Goal: Find specific page/section: Find specific page/section

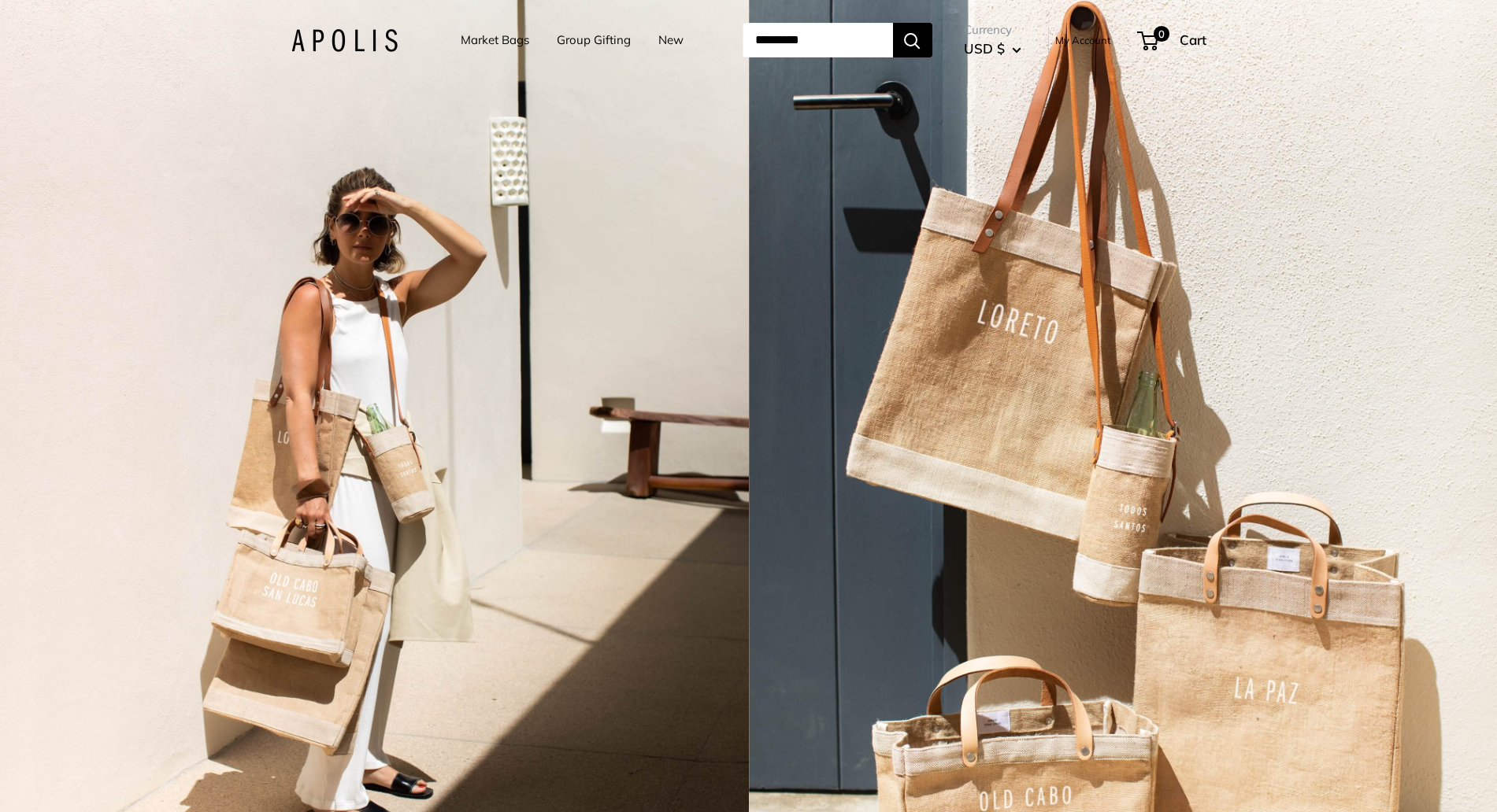
click at [323, 38] on img at bounding box center [344, 40] width 106 height 23
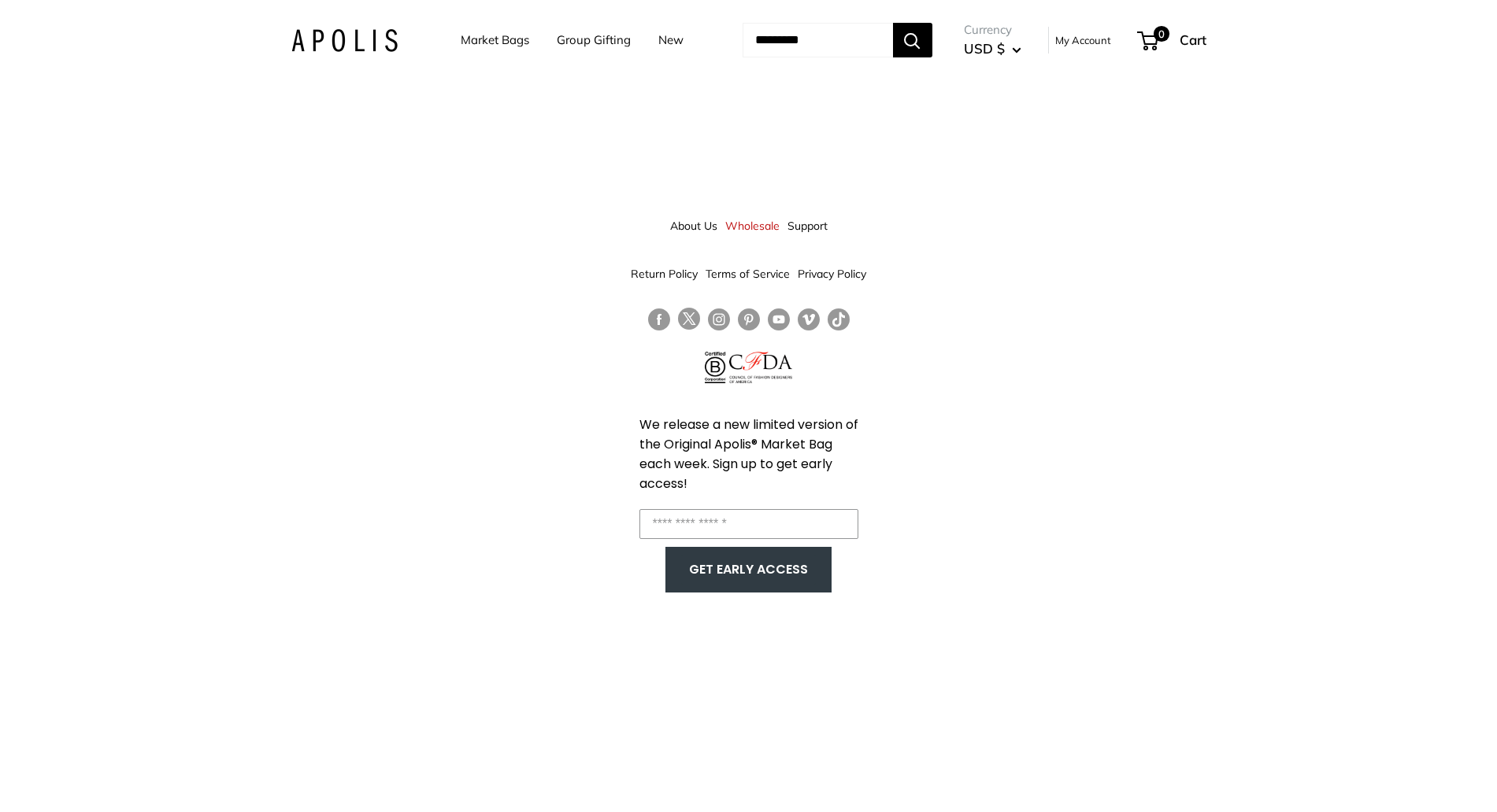
click at [472, 42] on link "Market Bags" at bounding box center [495, 40] width 69 height 22
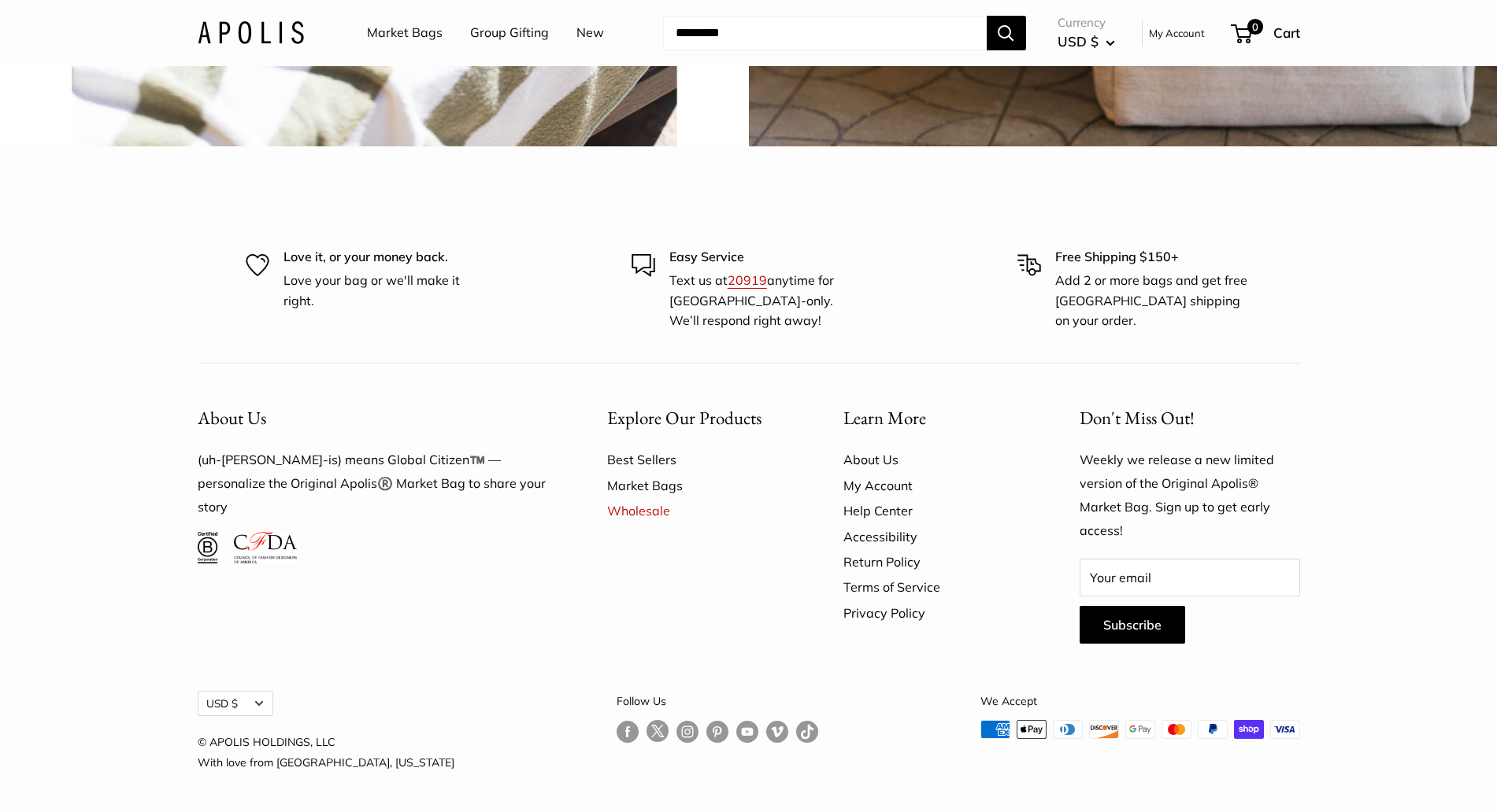
scroll to position [4786, 0]
click at [635, 482] on link "Market Bags" at bounding box center [698, 486] width 181 height 25
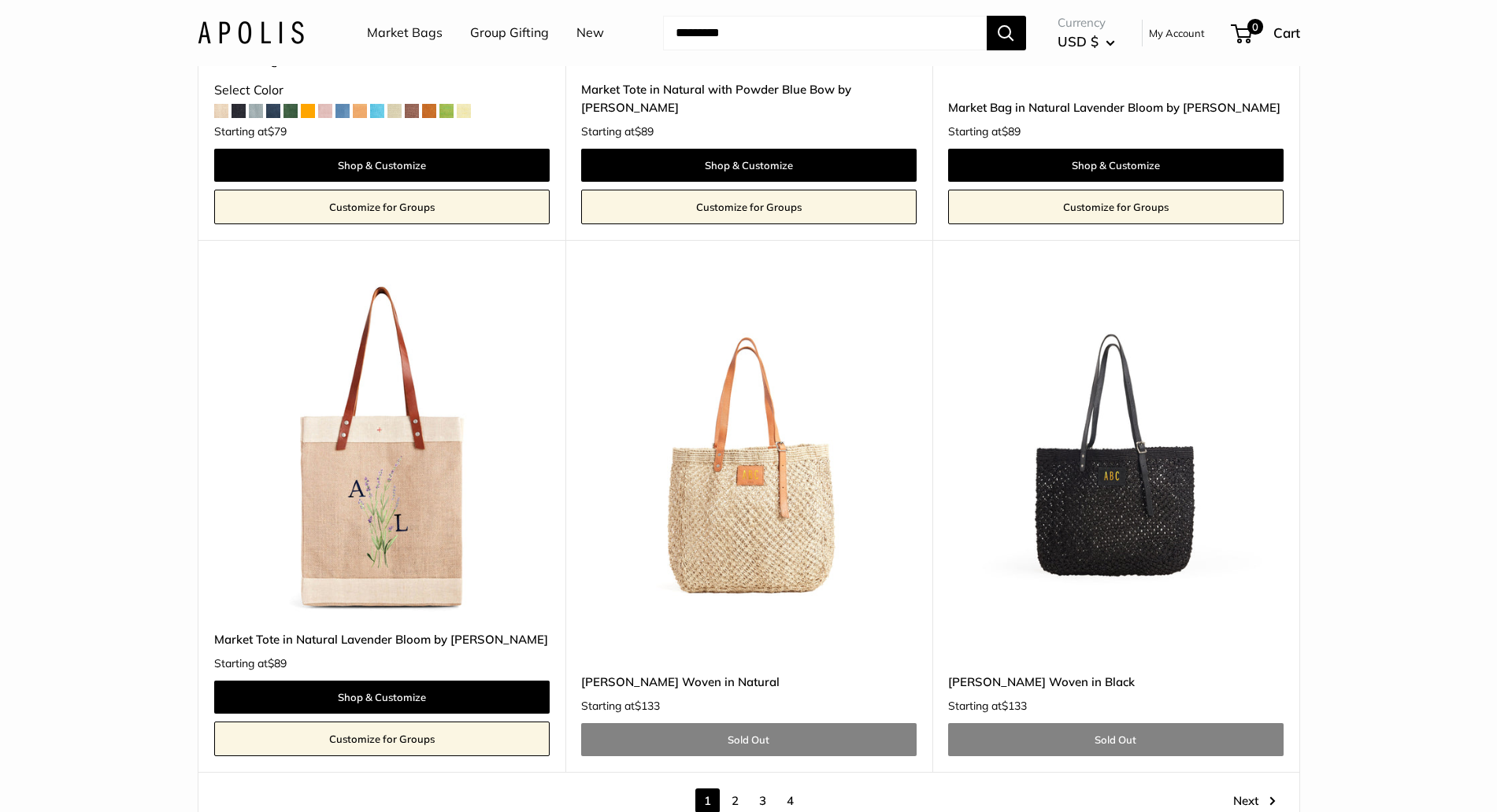
scroll to position [8831, 0]
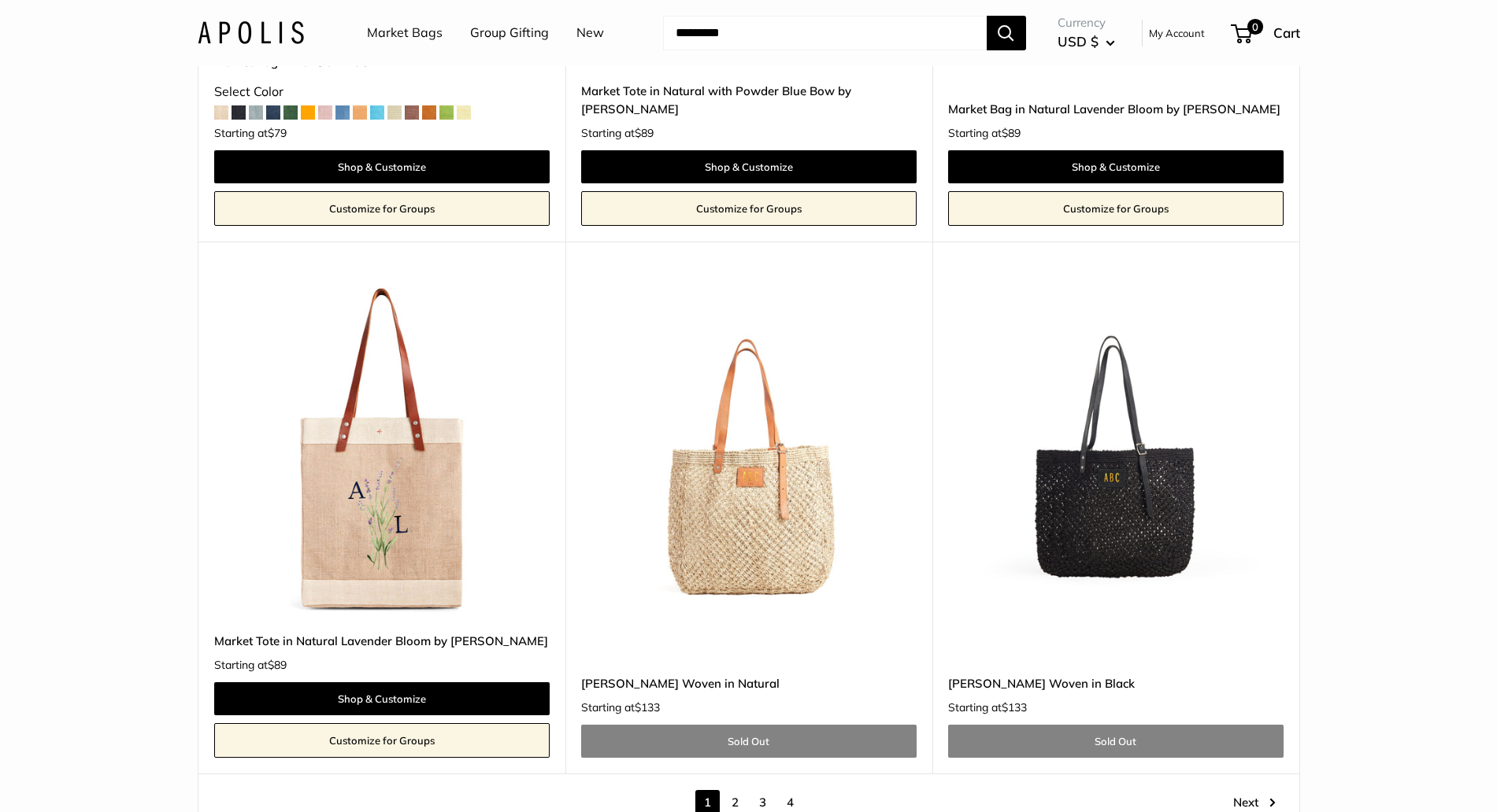
click at [689, 18] on input "Search..." at bounding box center [824, 33] width 323 height 35
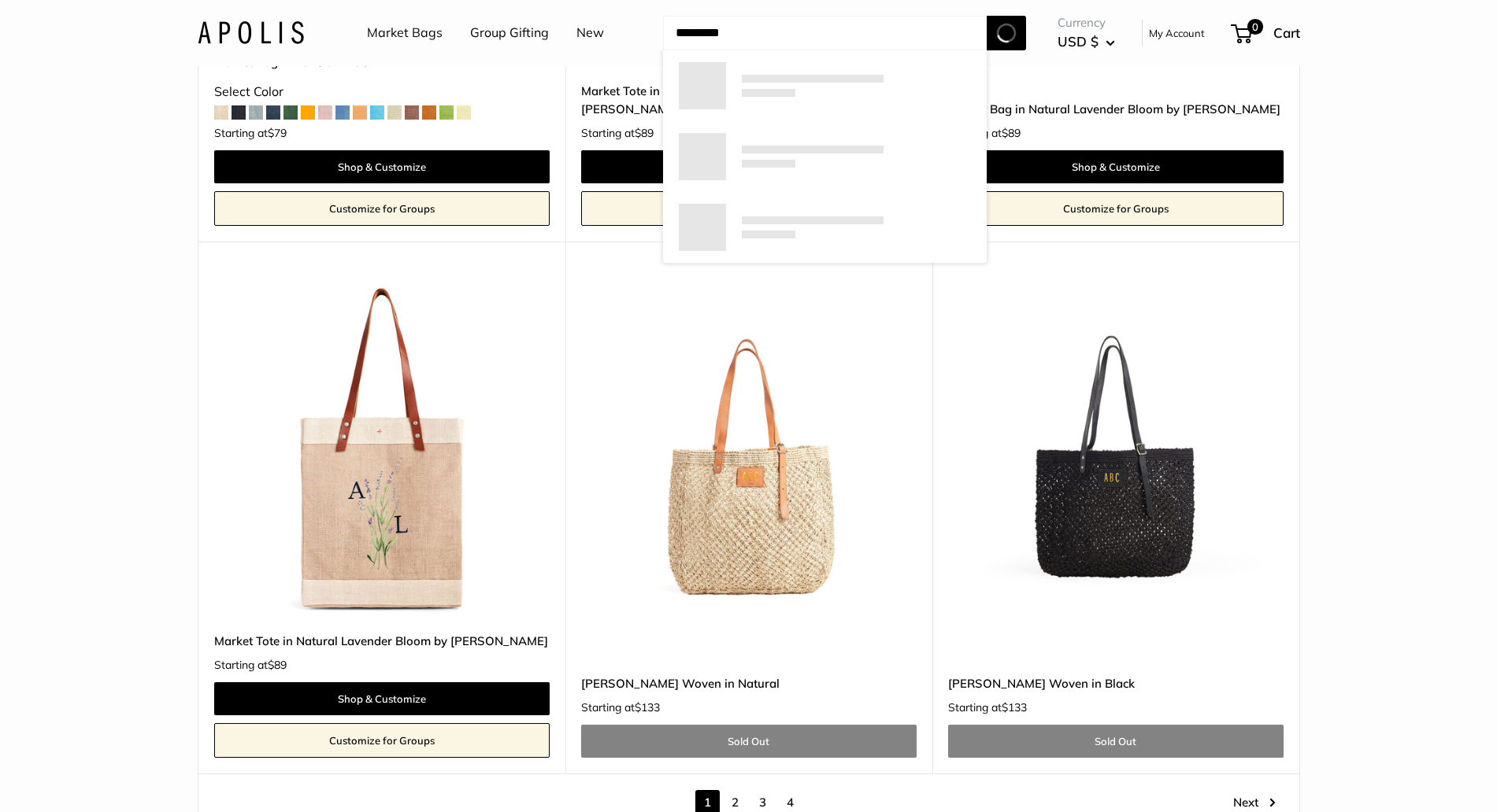
type input "*********"
click at [987, 16] on button "Search" at bounding box center [1006, 33] width 39 height 35
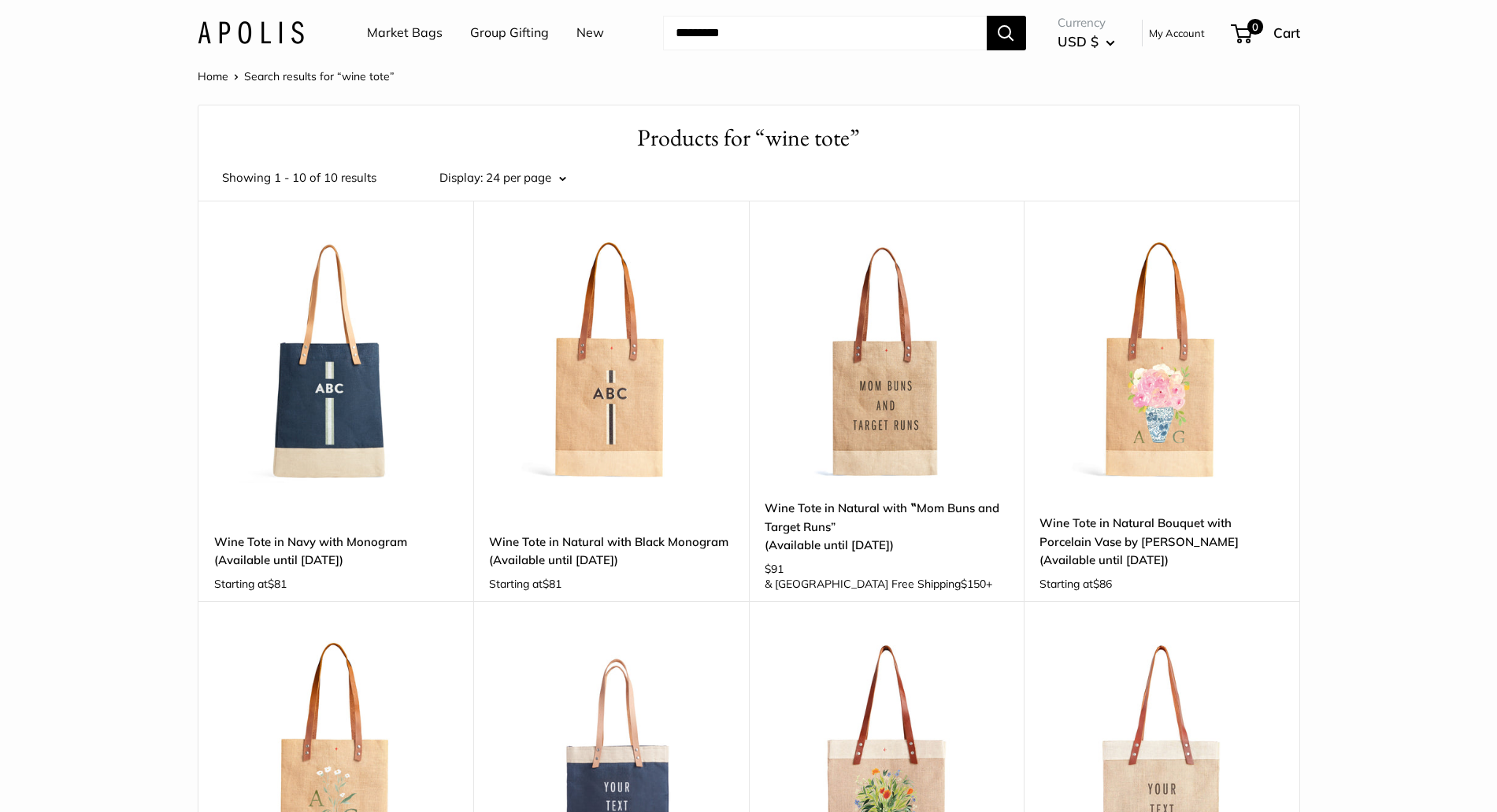
click at [401, 28] on link "Market Bags" at bounding box center [405, 33] width 76 height 24
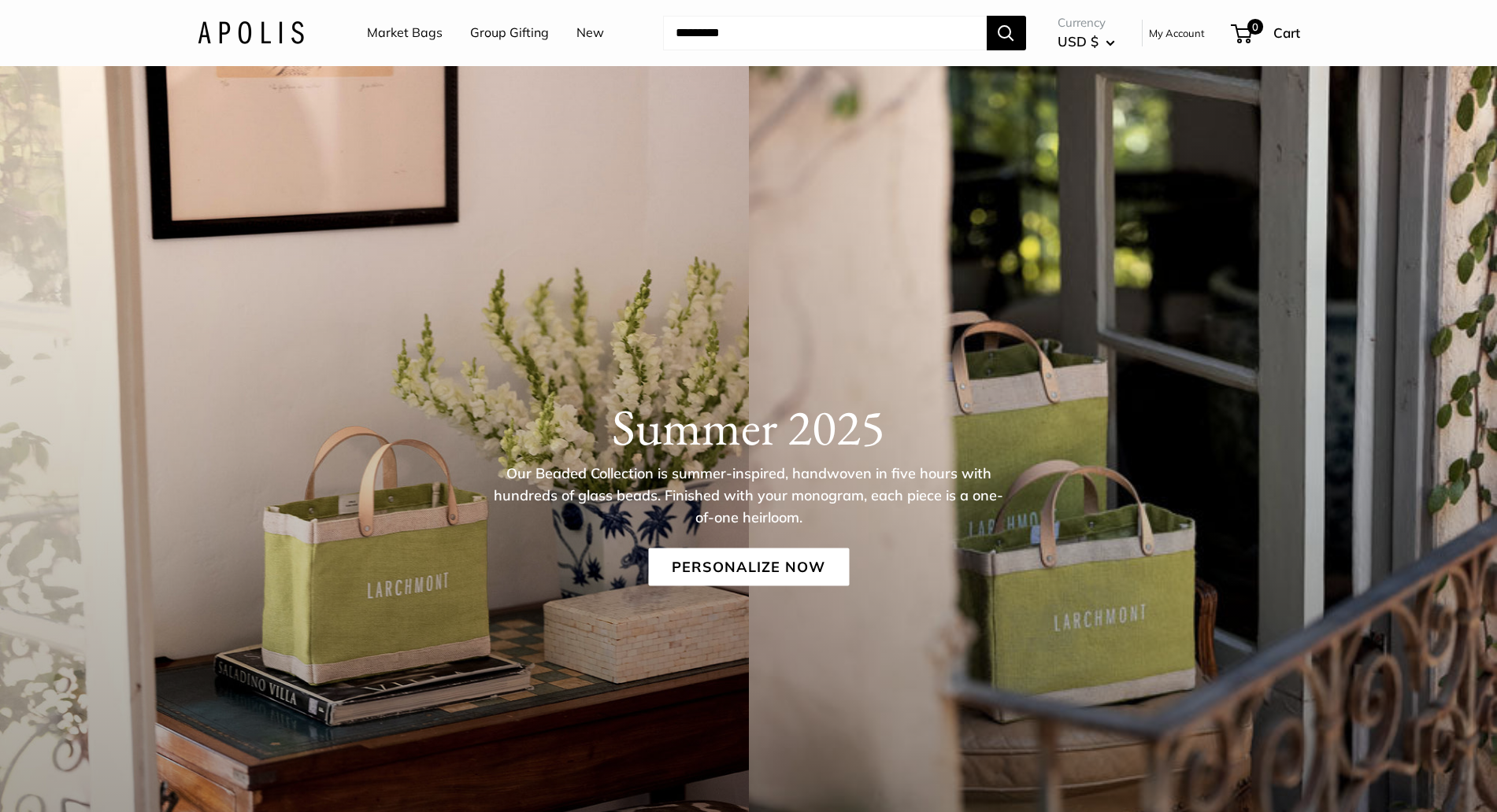
click at [434, 31] on link "Market Bags" at bounding box center [405, 33] width 76 height 24
click at [268, 24] on img at bounding box center [251, 32] width 106 height 23
